Goal: Task Accomplishment & Management: Complete application form

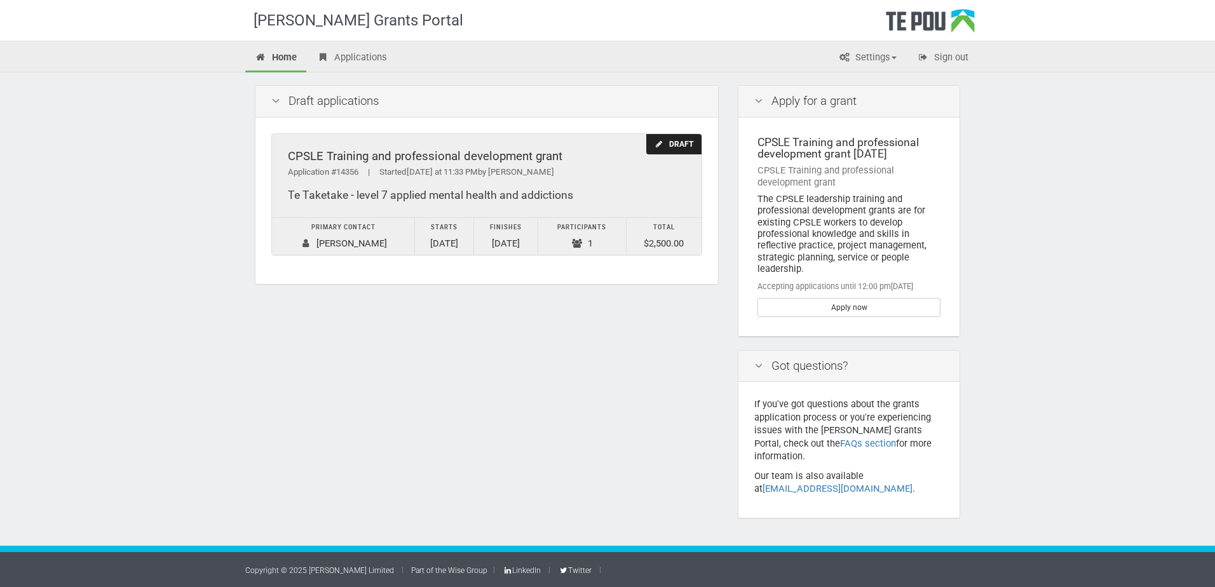
click at [437, 158] on div "CPSLE Training and professional development grant" at bounding box center [487, 156] width 398 height 13
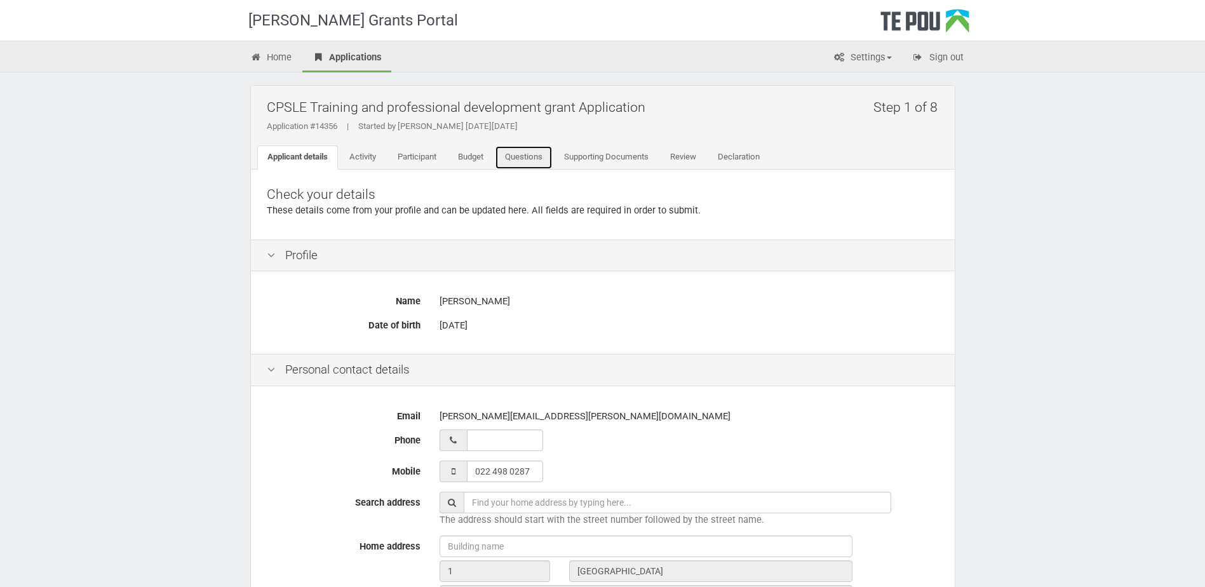
click at [534, 157] on link "Questions" at bounding box center [524, 158] width 58 height 24
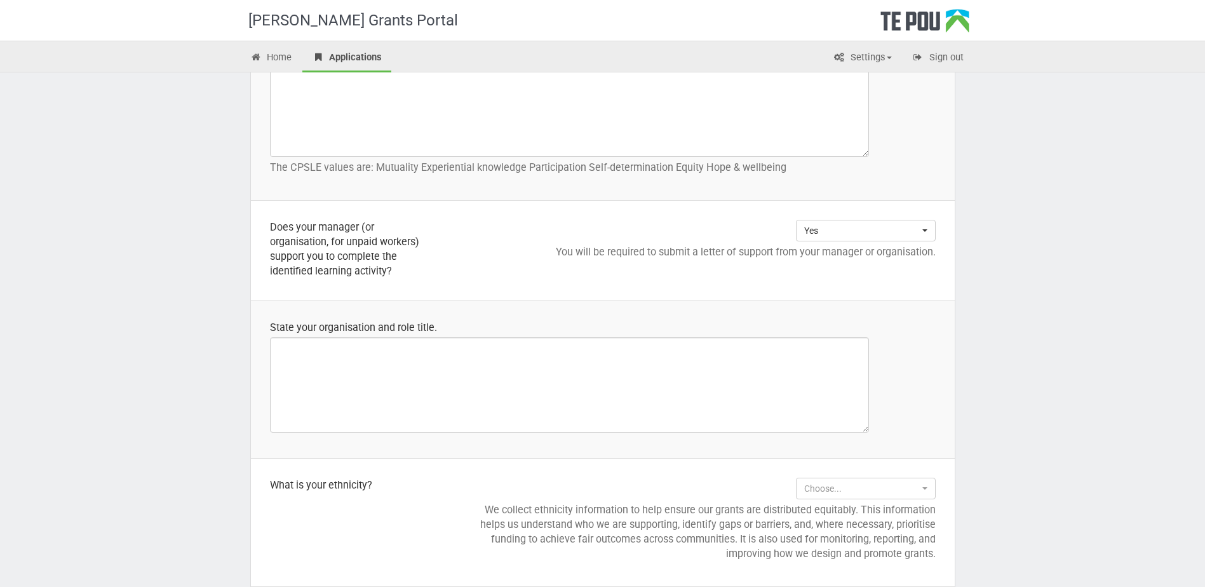
scroll to position [826, 0]
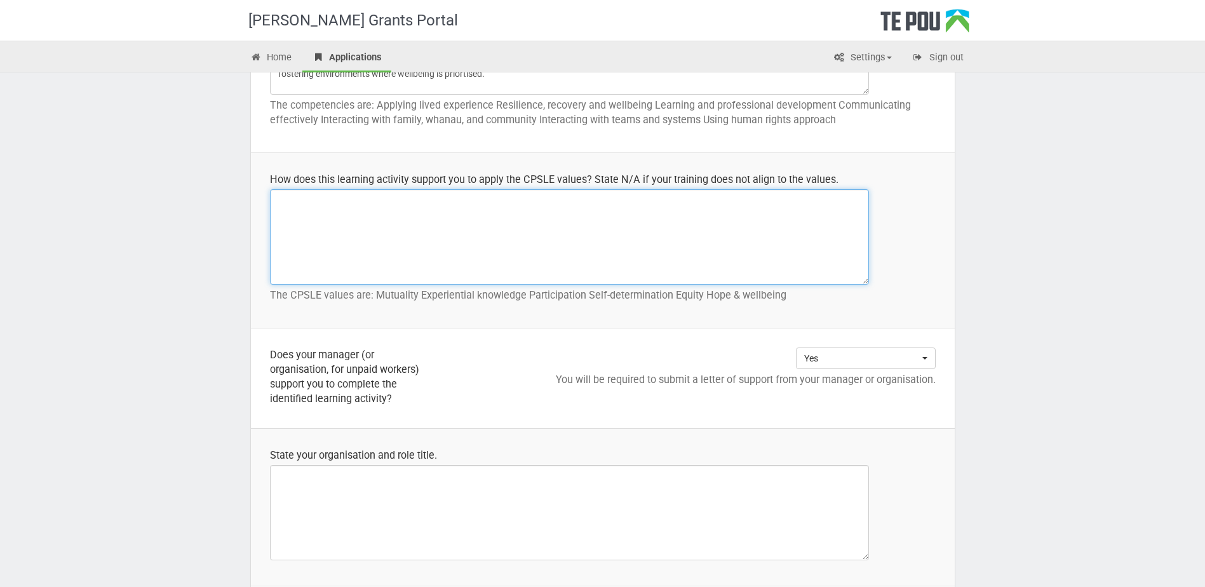
click at [402, 215] on textarea at bounding box center [569, 236] width 599 height 95
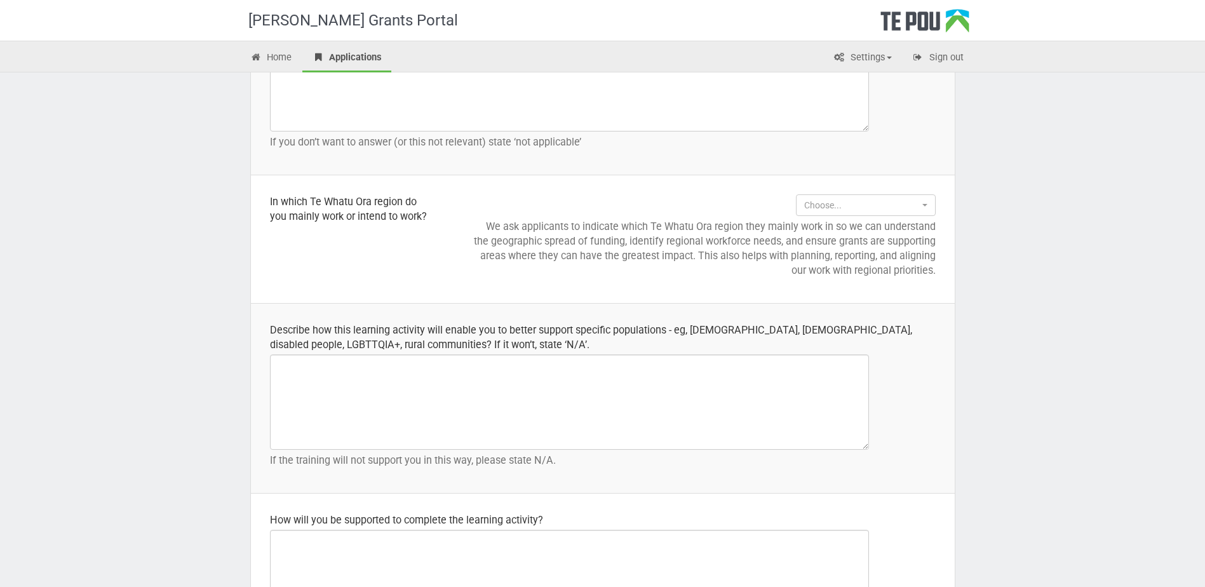
scroll to position [1778, 0]
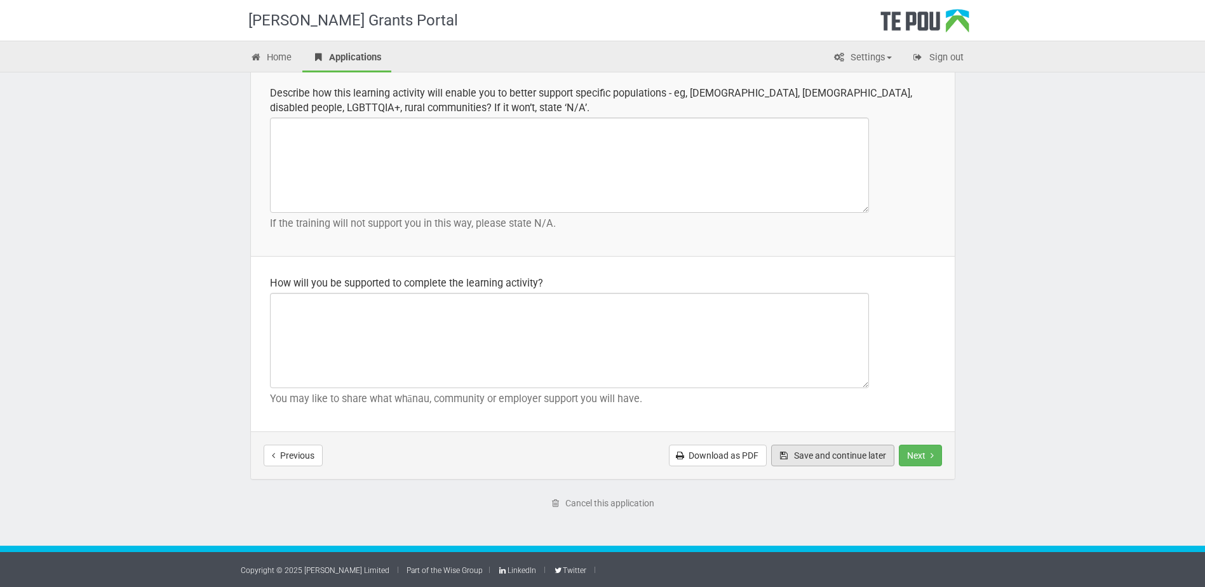
type textarea "By recognising the value of lived experience, both my own and others"
click at [841, 457] on button "Save and continue later" at bounding box center [832, 456] width 123 height 22
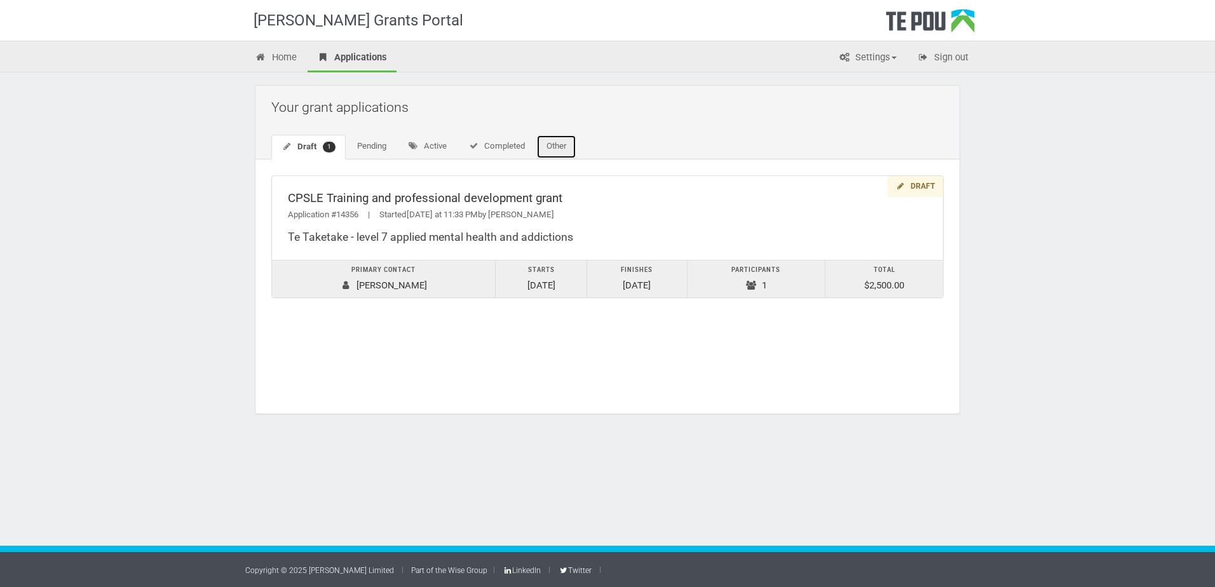
click at [567, 154] on link "Other" at bounding box center [556, 147] width 40 height 24
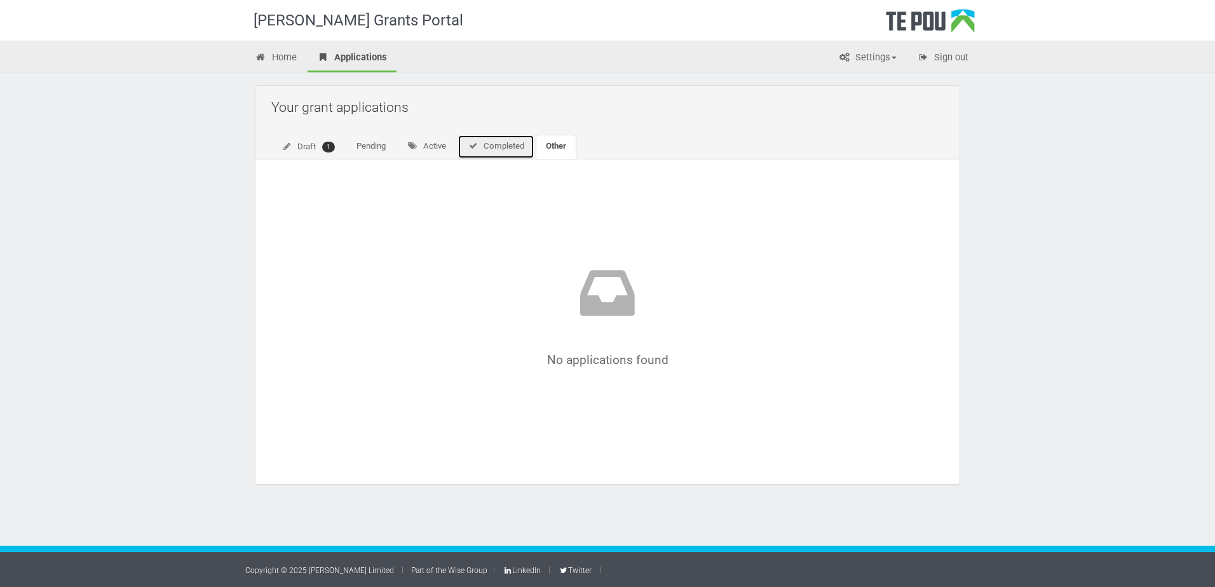
click at [501, 148] on link "Completed" at bounding box center [496, 147] width 77 height 24
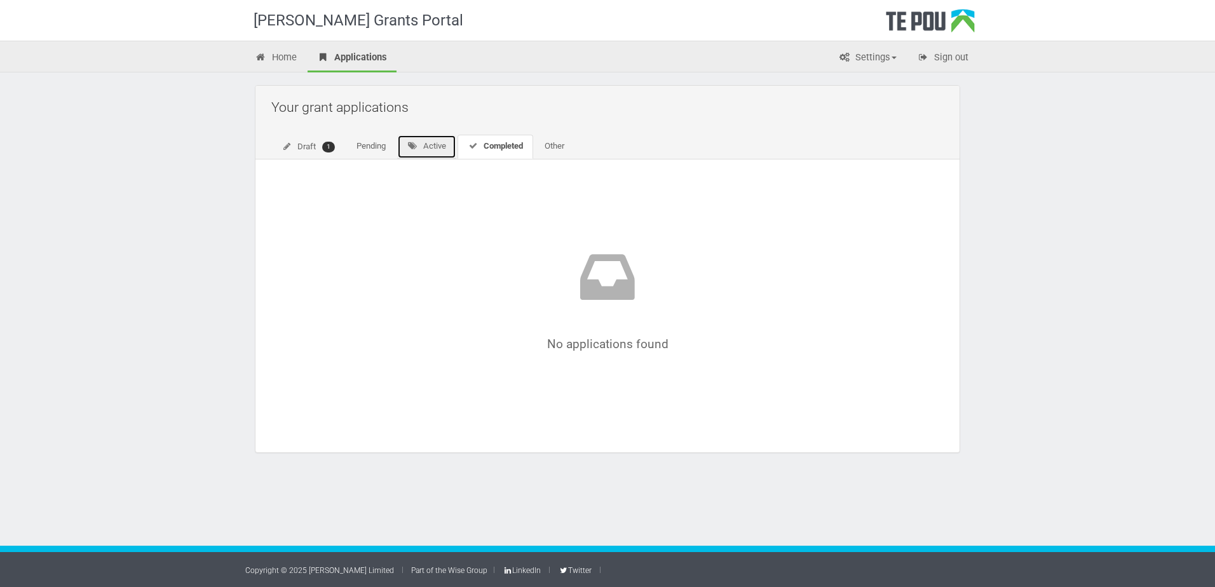
click at [433, 144] on link "Active" at bounding box center [426, 147] width 59 height 24
click at [379, 148] on link "Pending" at bounding box center [371, 147] width 50 height 24
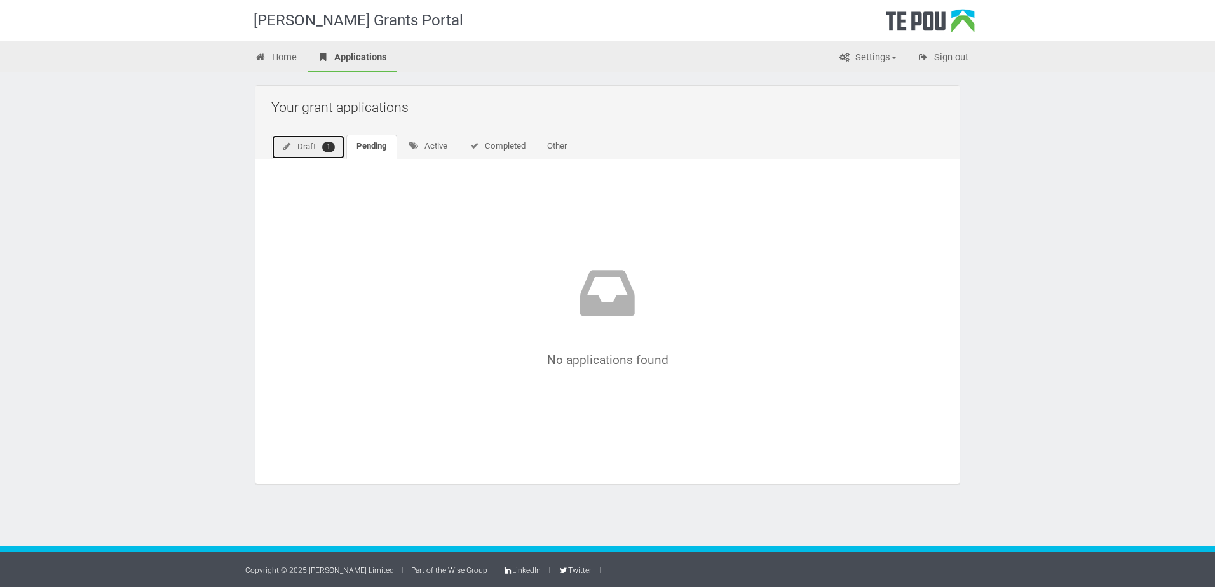
click at [310, 147] on link "Draft 1" at bounding box center [308, 147] width 74 height 25
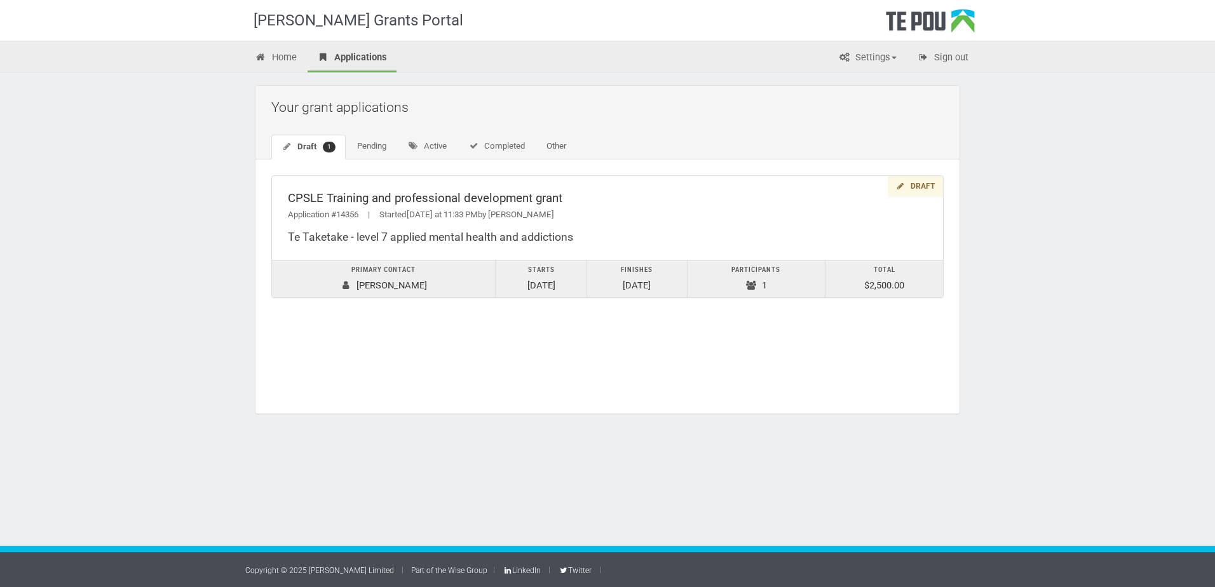
click at [182, 4] on div "[PERSON_NAME] Grants Portal" at bounding box center [607, 20] width 1215 height 41
